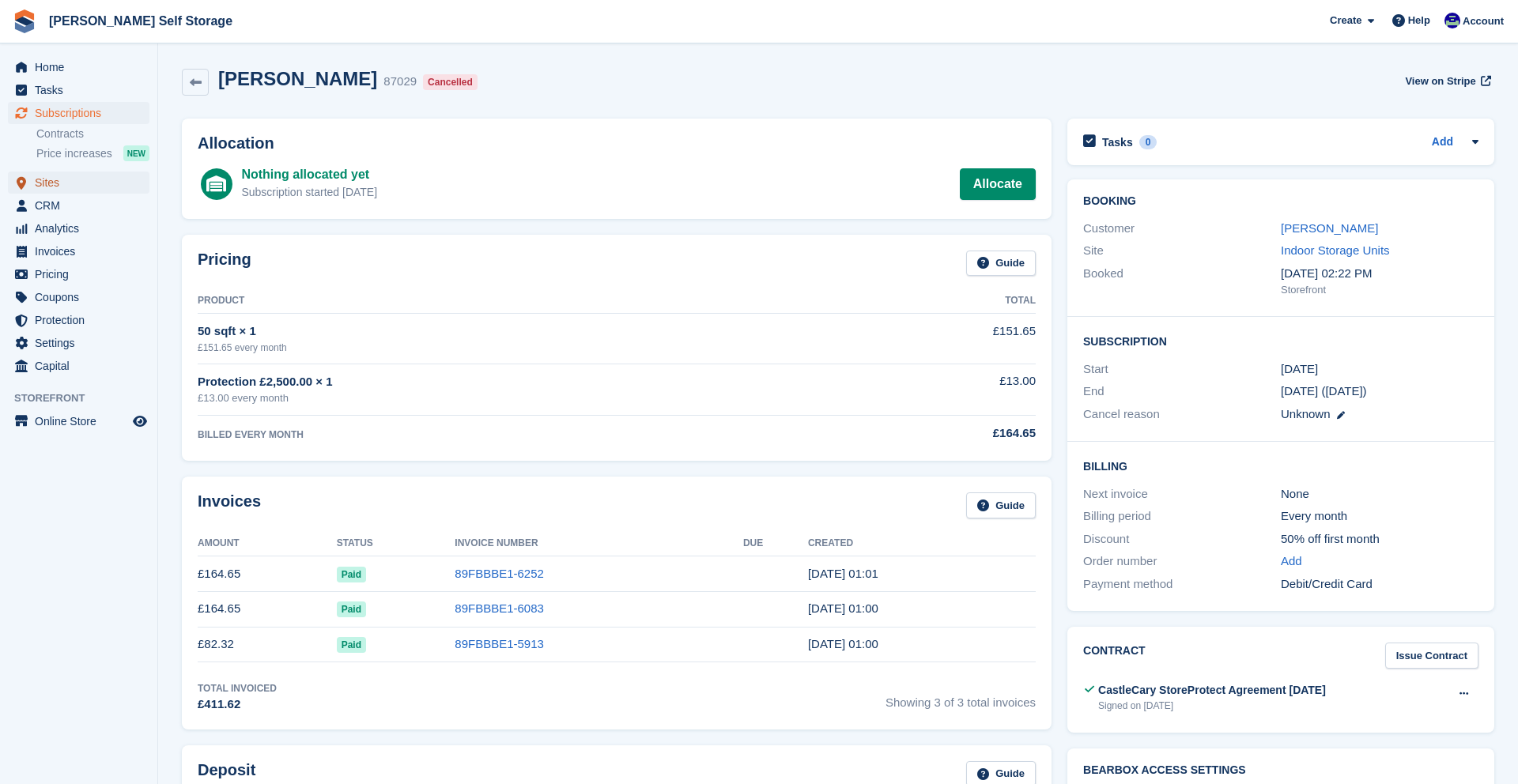
click at [30, 185] on span "menu" at bounding box center [21, 182] width 19 height 19
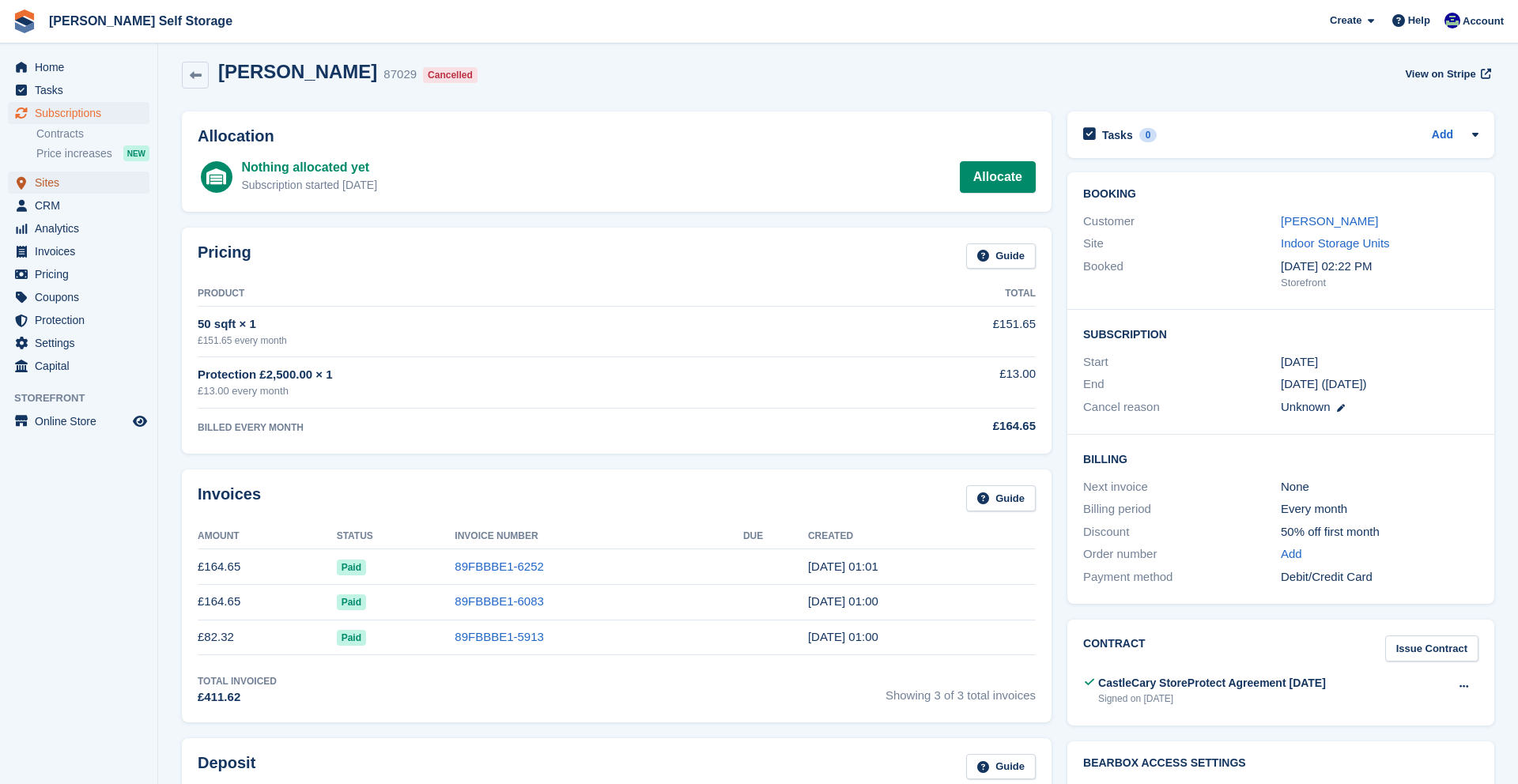
scroll to position [10, 0]
click at [47, 226] on span "Analytics" at bounding box center [82, 228] width 95 height 22
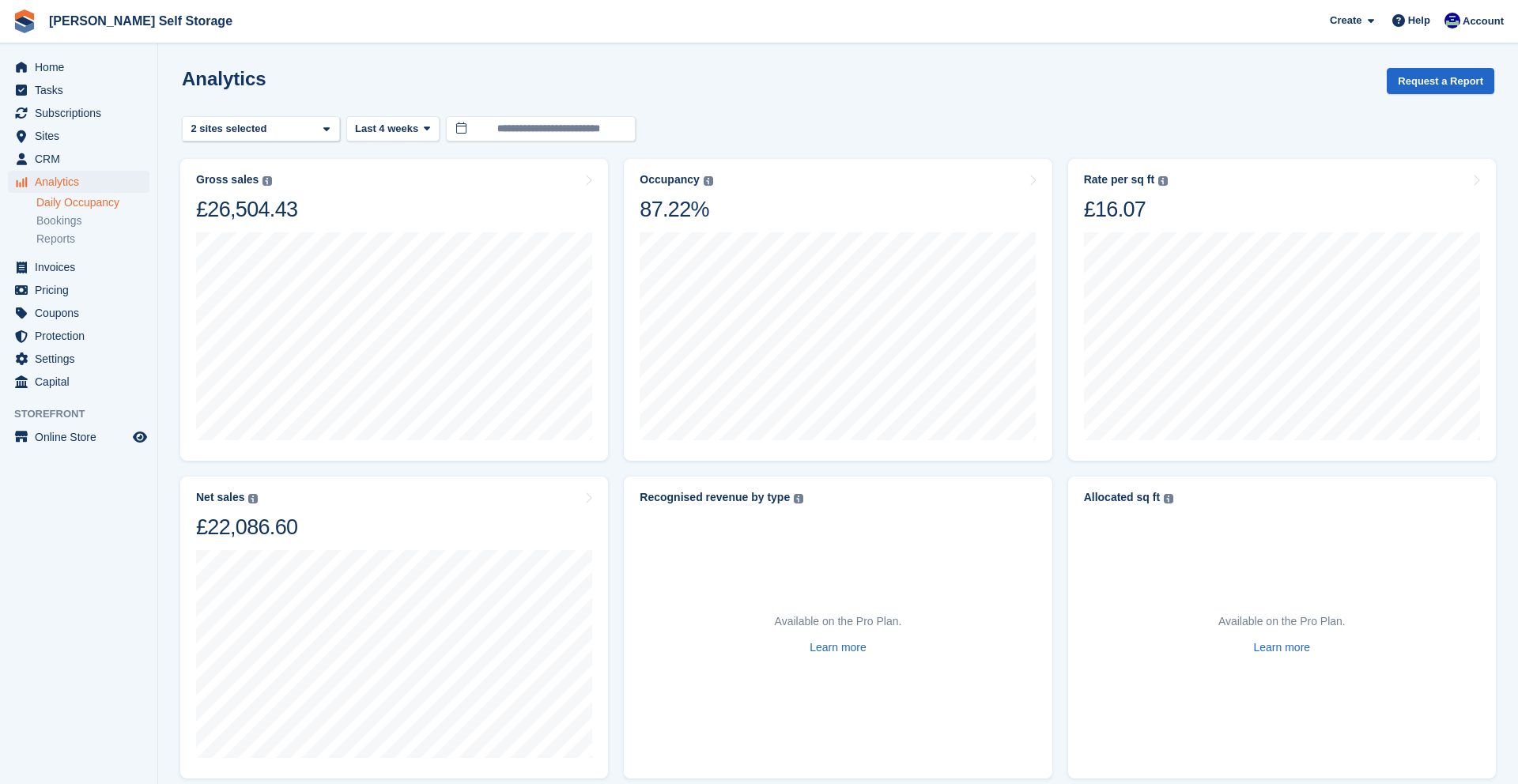
click at [56, 203] on link "Daily Occupancy" at bounding box center [93, 202] width 113 height 15
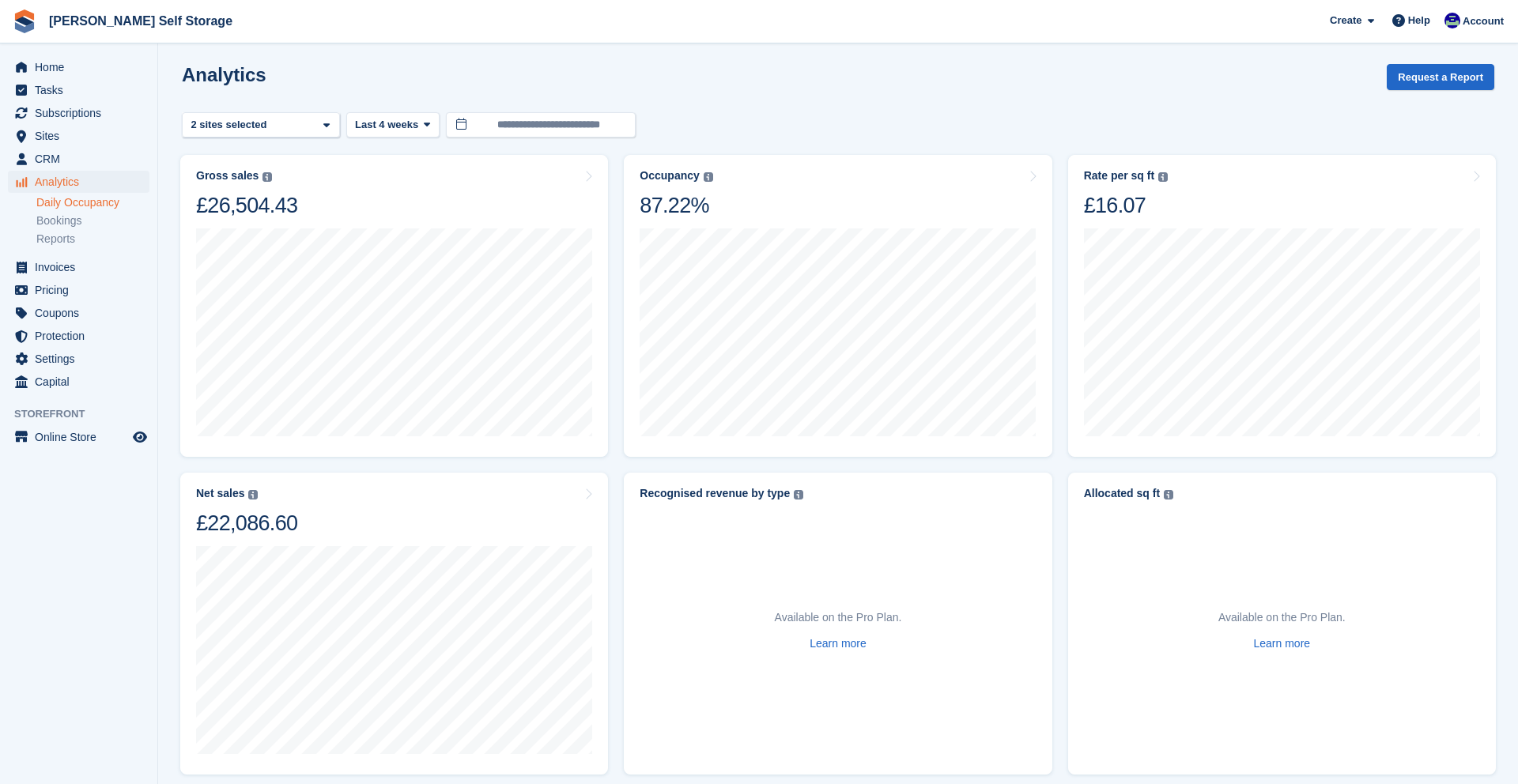
scroll to position [6, 0]
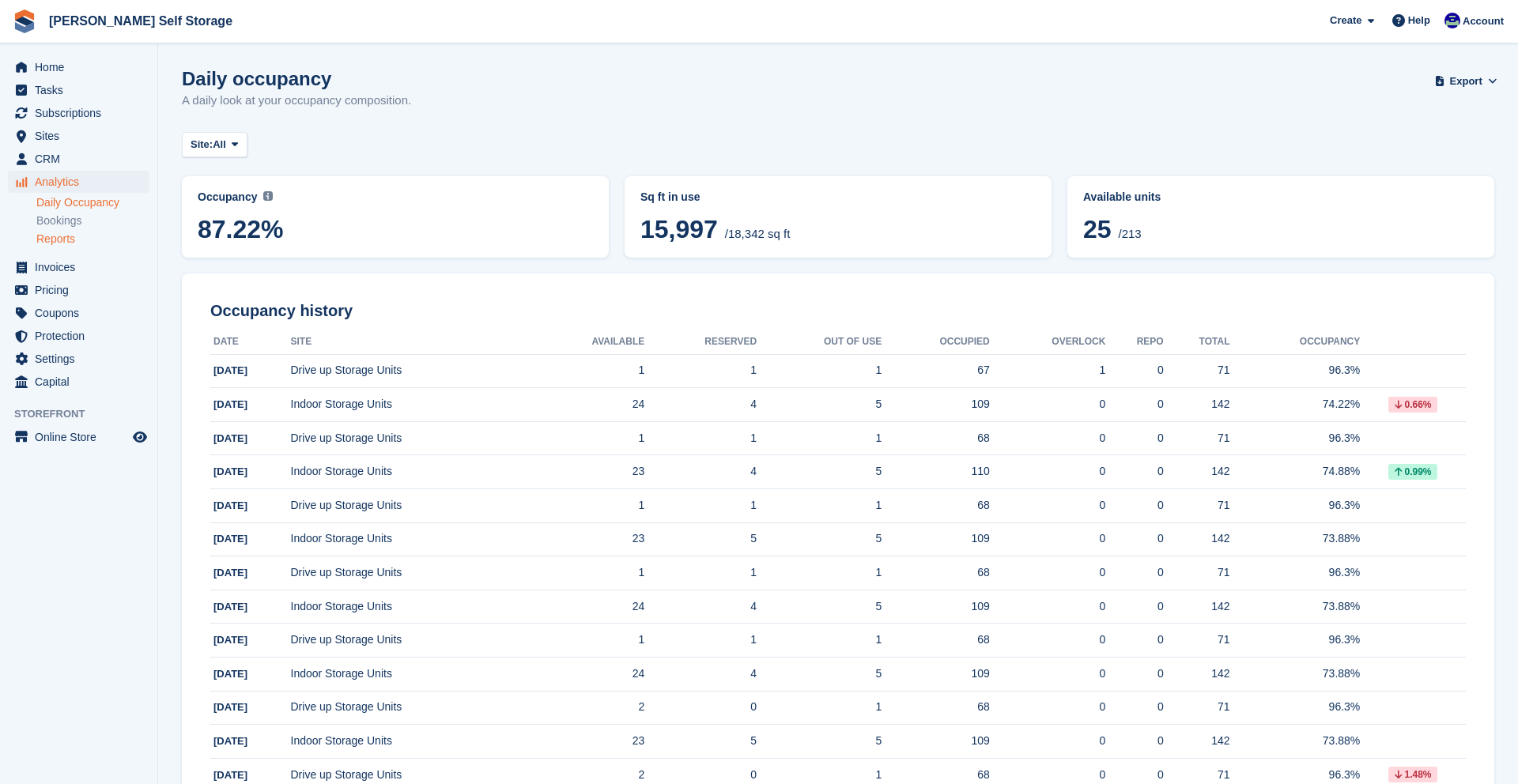
scroll to position [2, 0]
click at [64, 234] on link "Reports" at bounding box center [93, 239] width 113 height 15
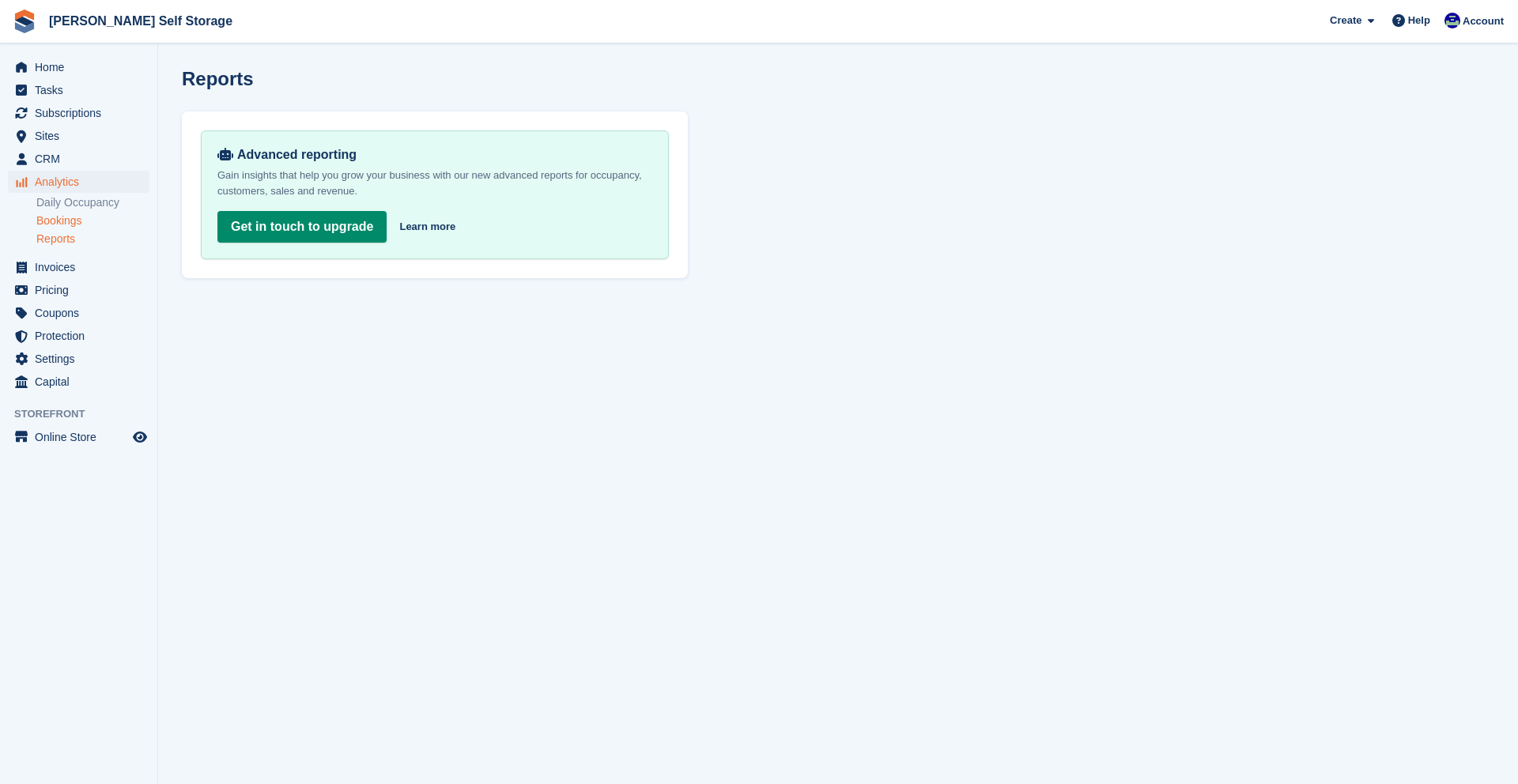
click at [61, 220] on link "Bookings" at bounding box center [93, 220] width 113 height 15
